Goal: Task Accomplishment & Management: Use online tool/utility

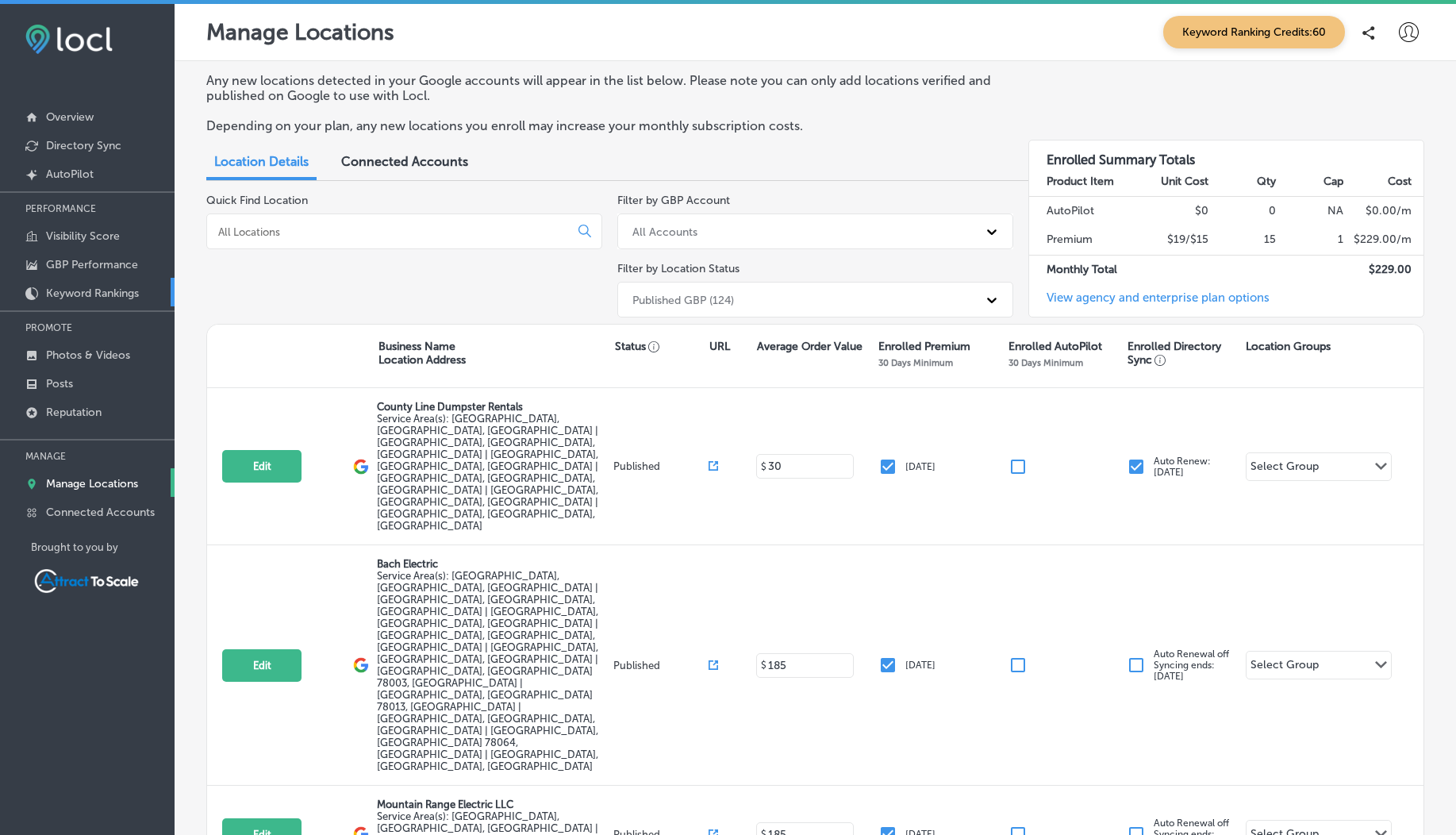
click at [95, 298] on p "Keyword Rankings" at bounding box center [92, 293] width 93 height 13
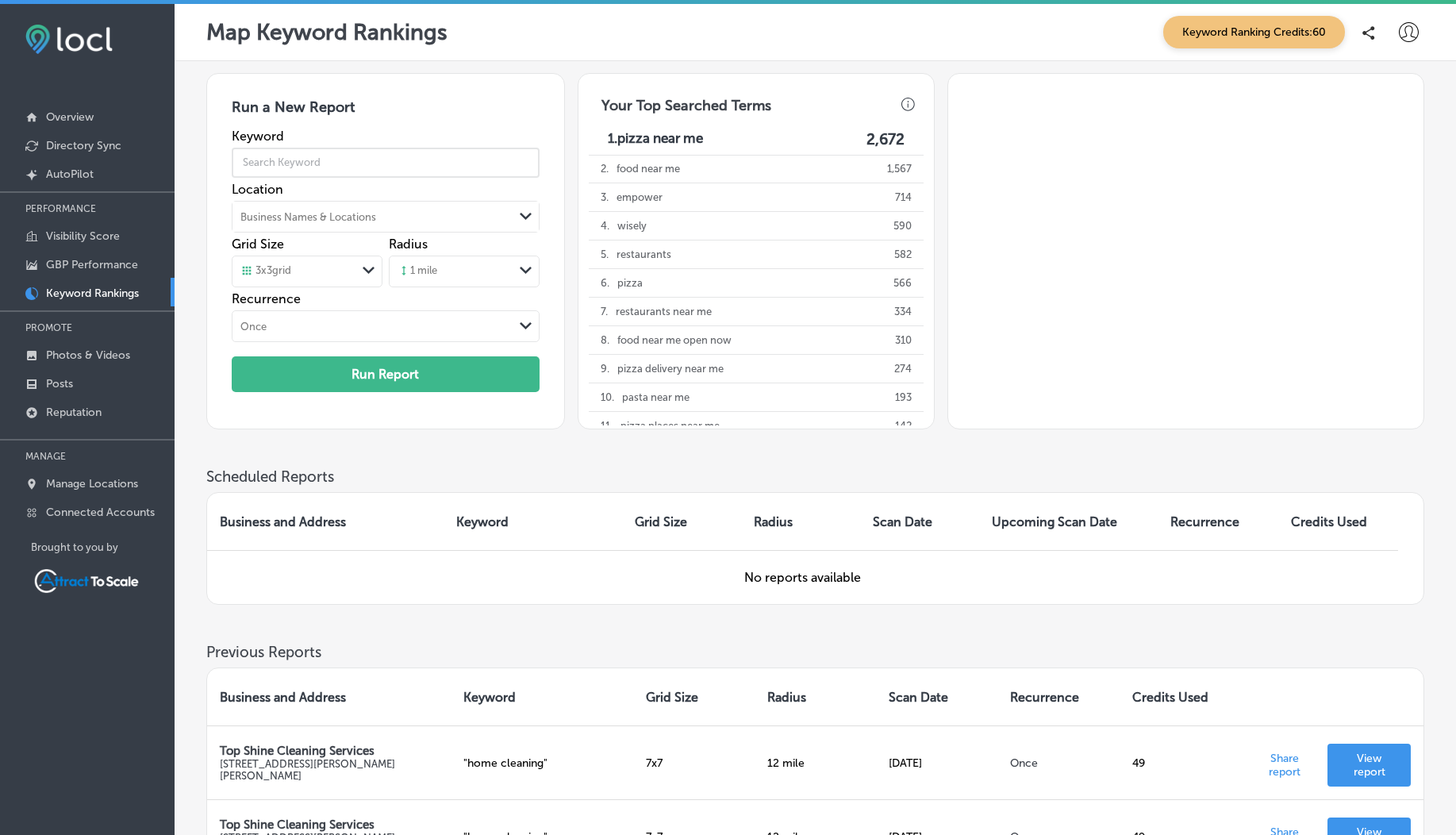
click at [328, 158] on input "text" at bounding box center [386, 163] width 308 height 45
type input "trash service"
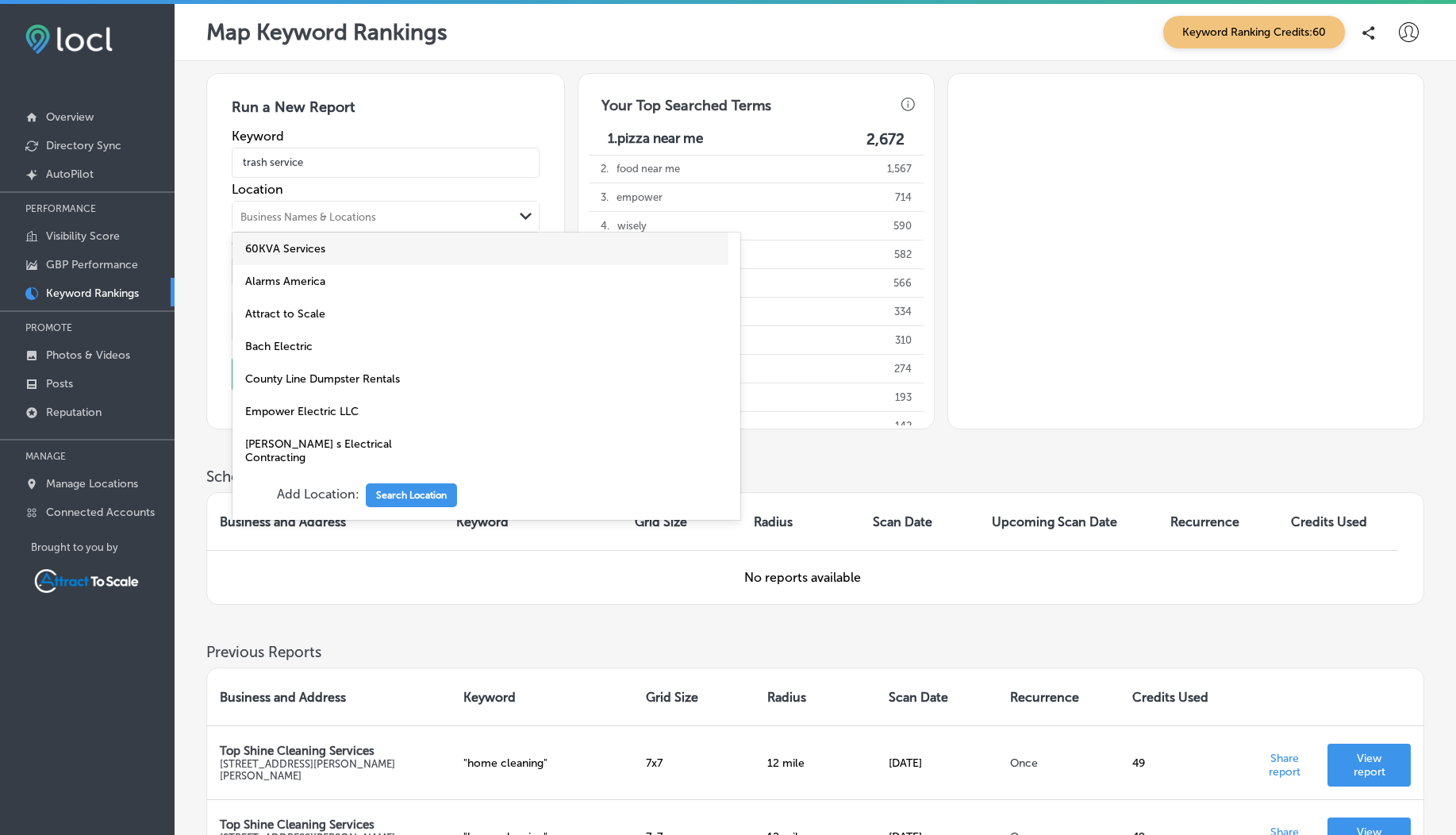
click at [320, 217] on div "Business Names & Locations" at bounding box center [309, 216] width 136 height 12
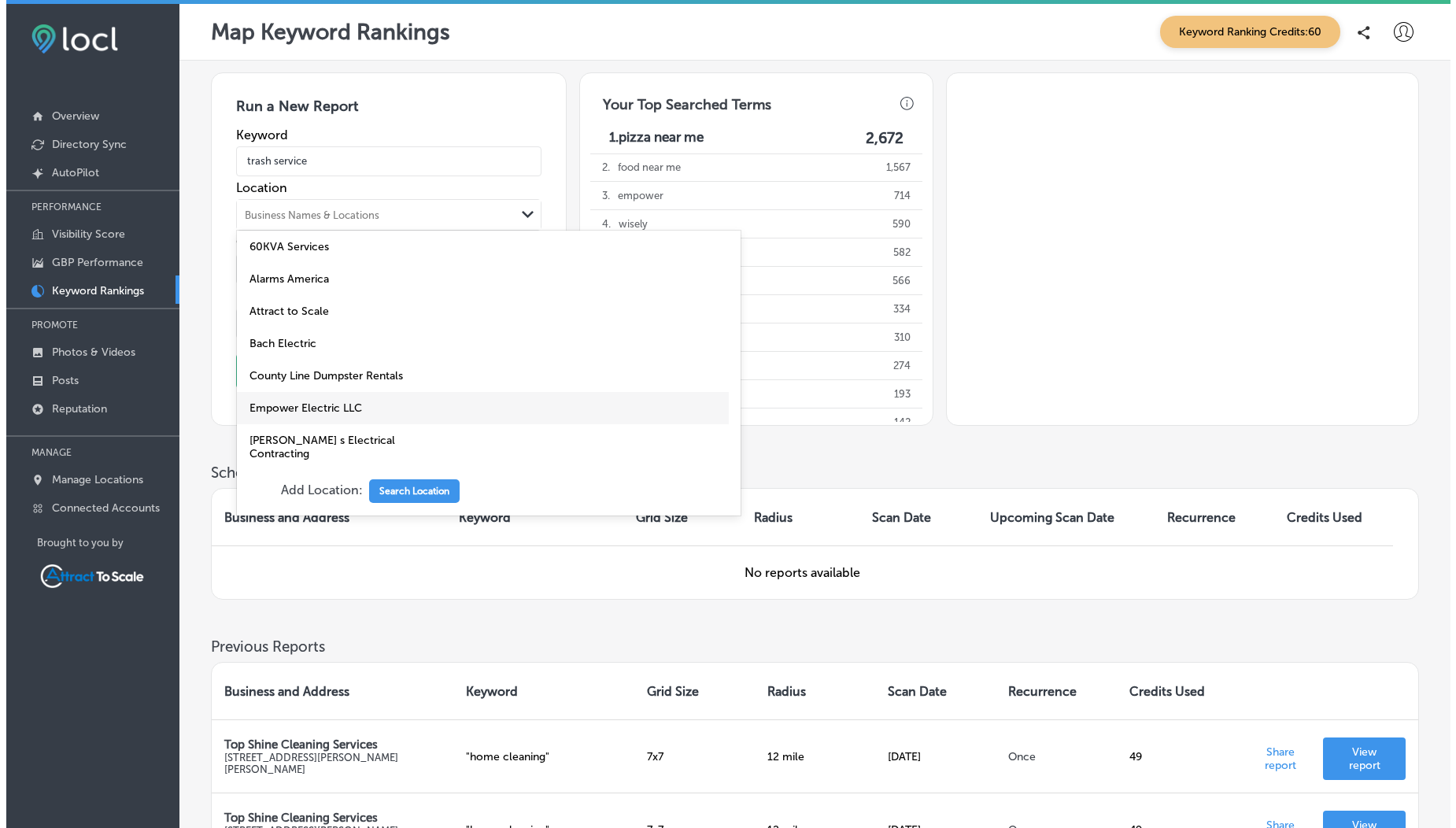
scroll to position [297, 0]
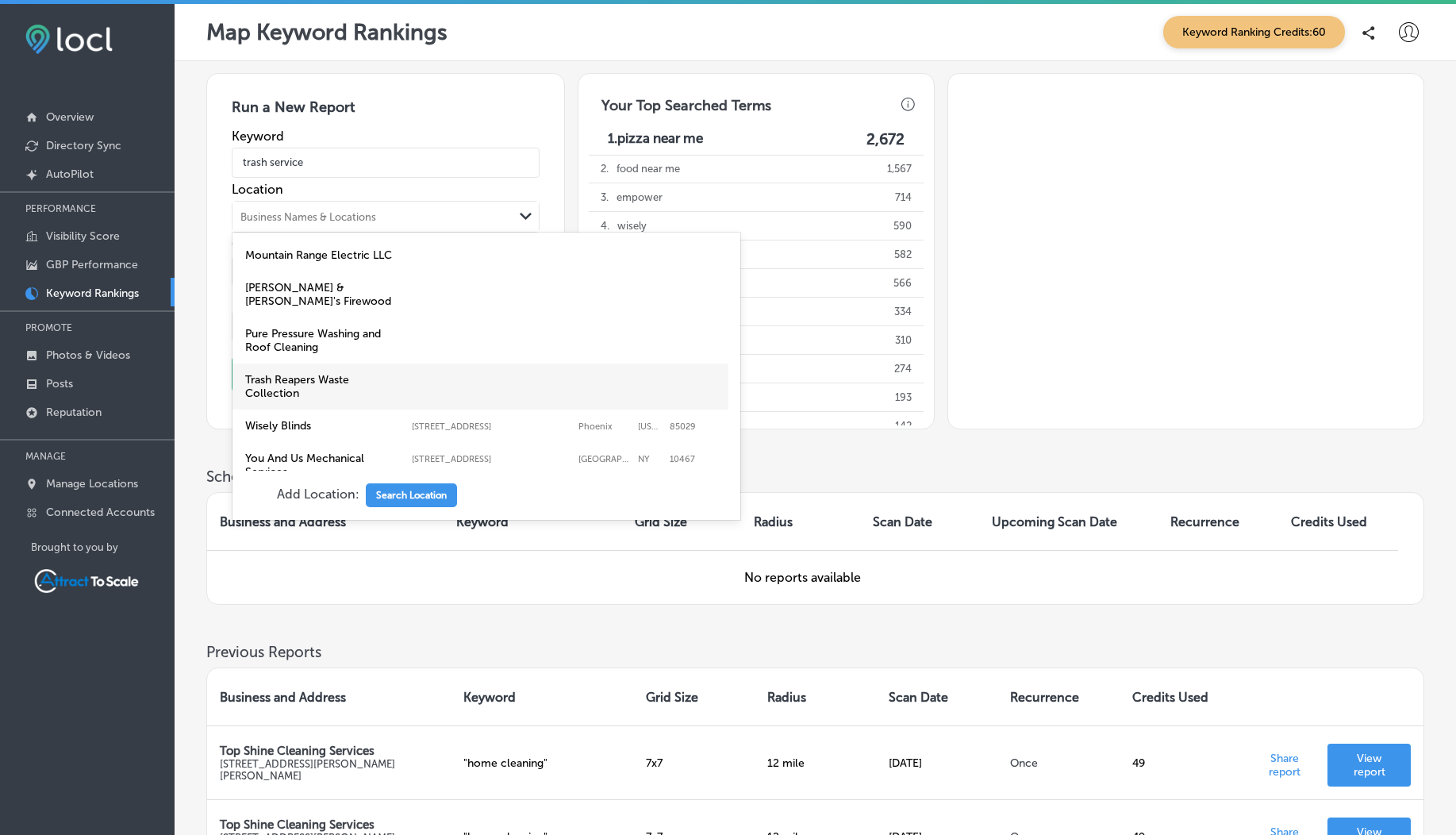
click at [328, 373] on label "Trash Reapers Waste Collection" at bounding box center [324, 387] width 158 height 27
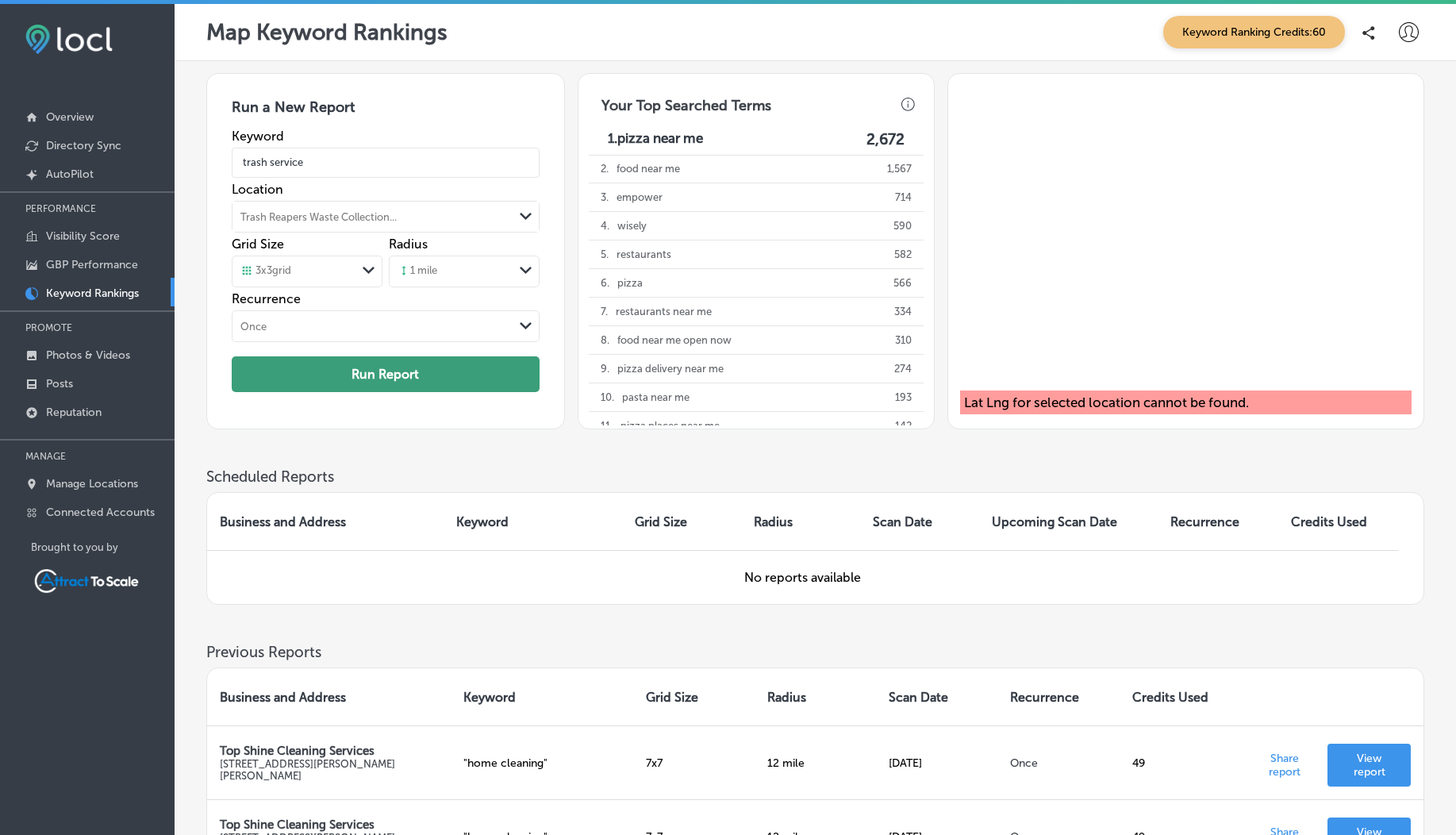
click at [370, 389] on button "Run Report" at bounding box center [386, 374] width 308 height 36
